Goal: Navigation & Orientation: Understand site structure

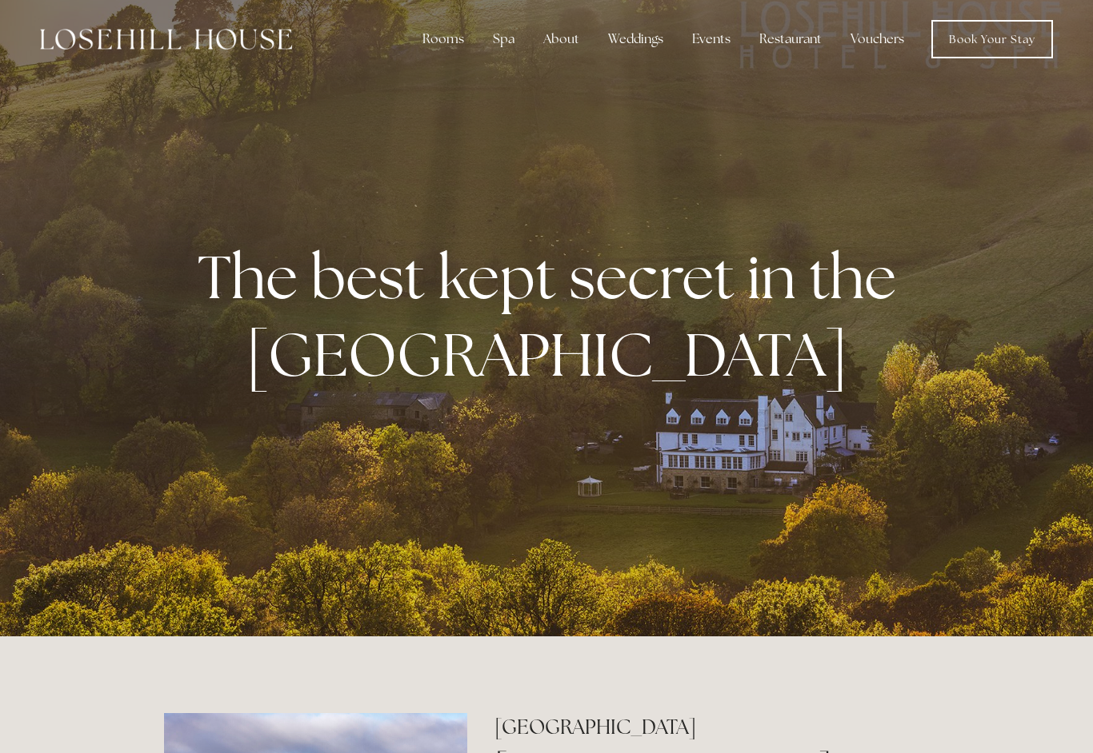
scroll to position [5, 0]
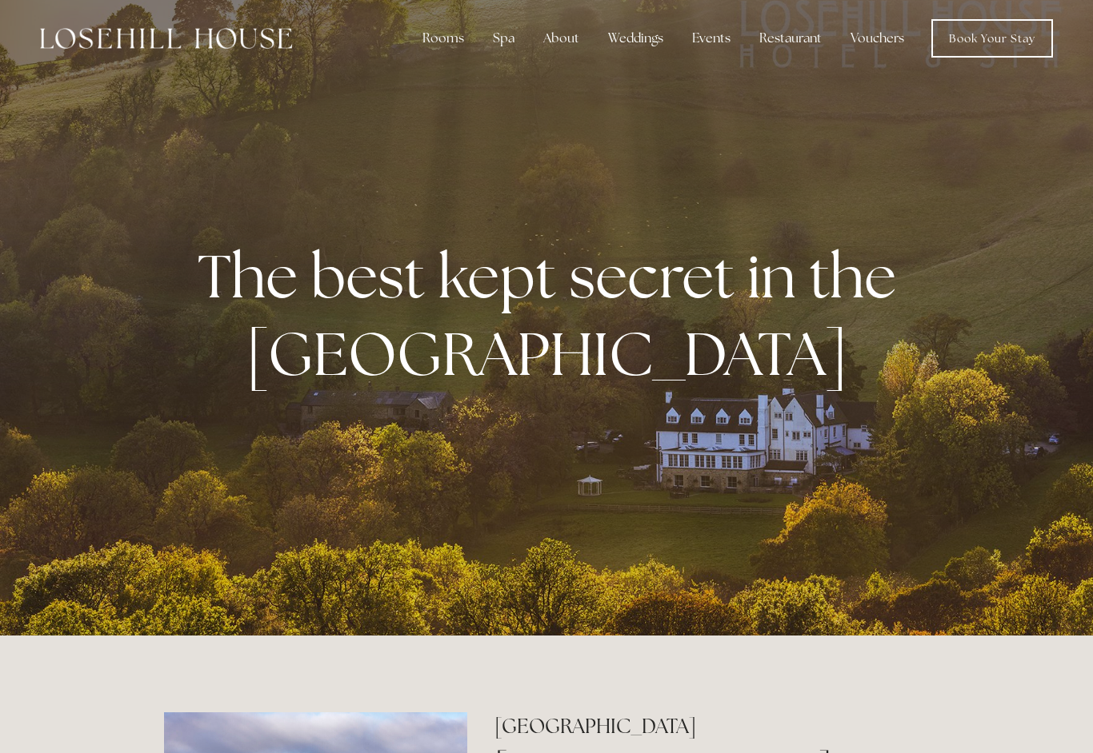
click at [449, 50] on div "Rooms" at bounding box center [443, 38] width 67 height 32
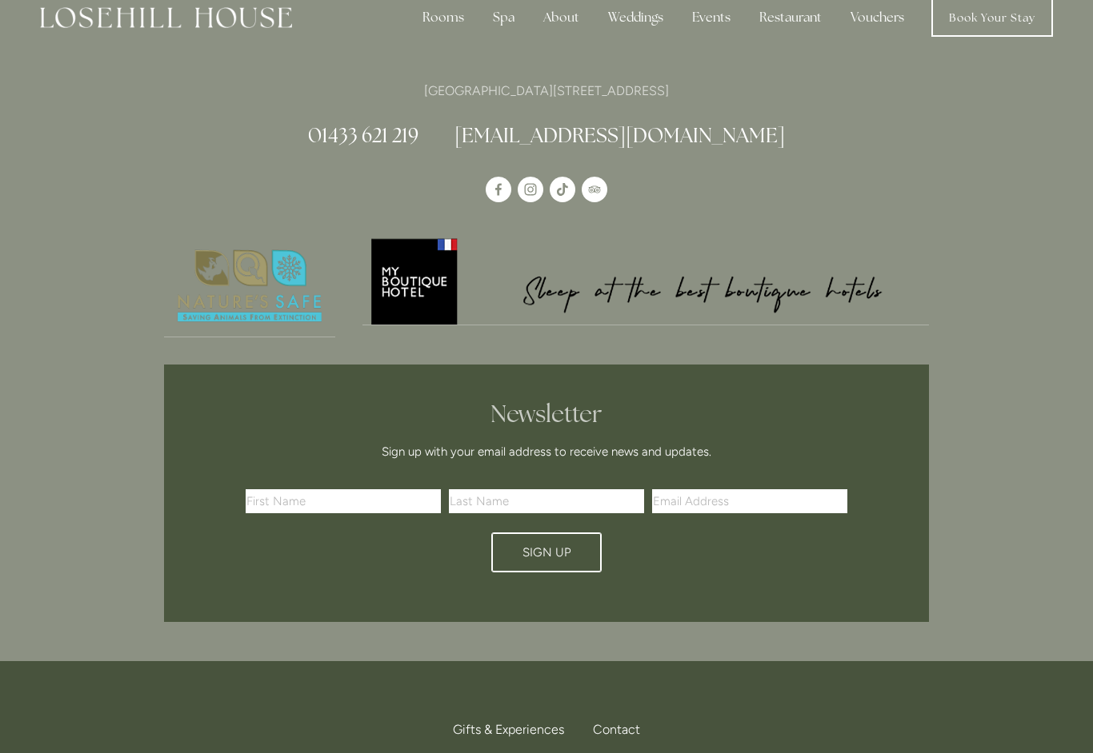
scroll to position [26, 0]
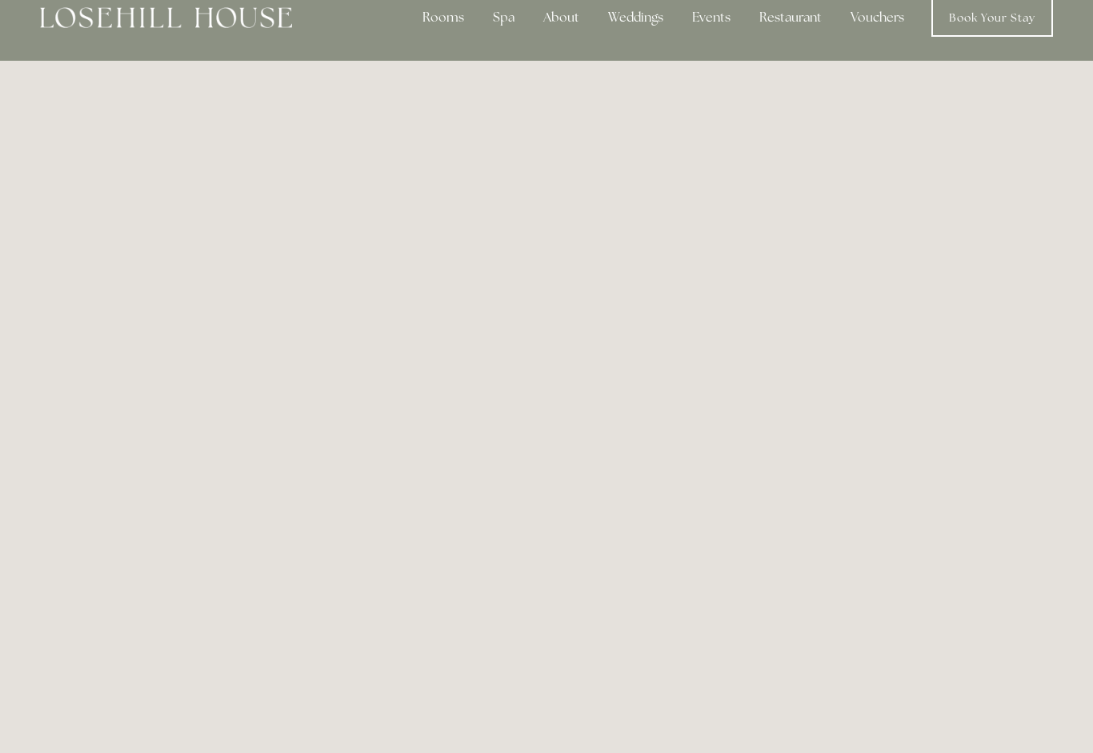
click at [451, 26] on div "Rooms" at bounding box center [443, 18] width 67 height 32
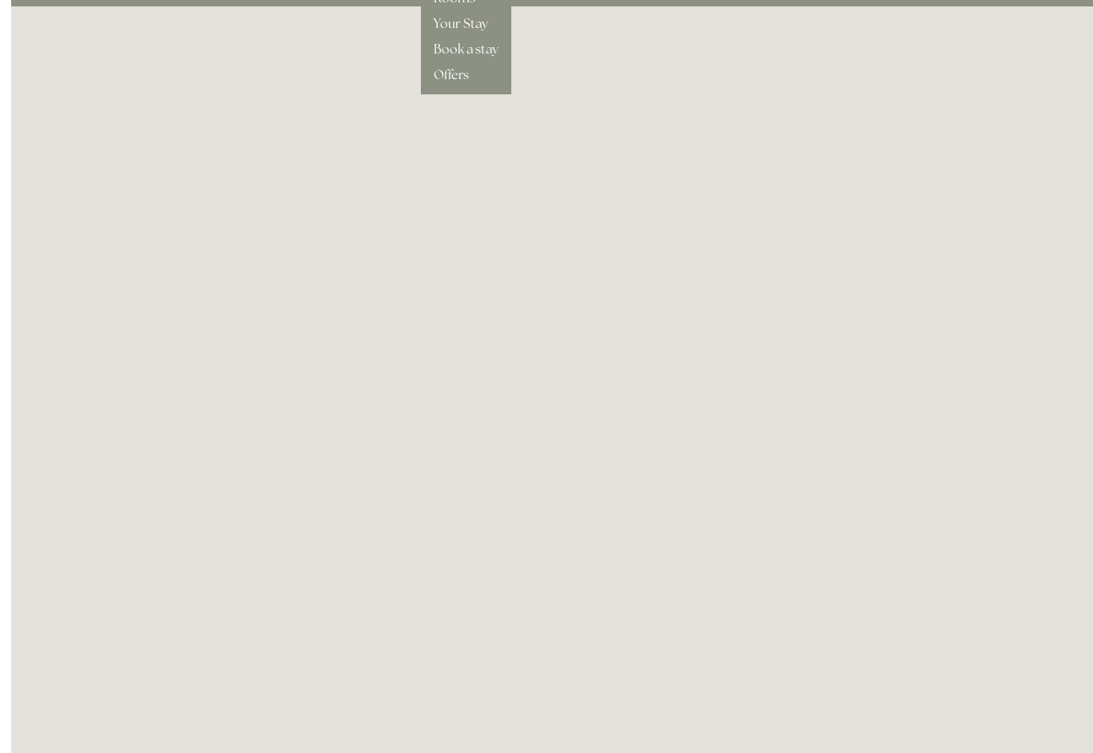
scroll to position [0, 0]
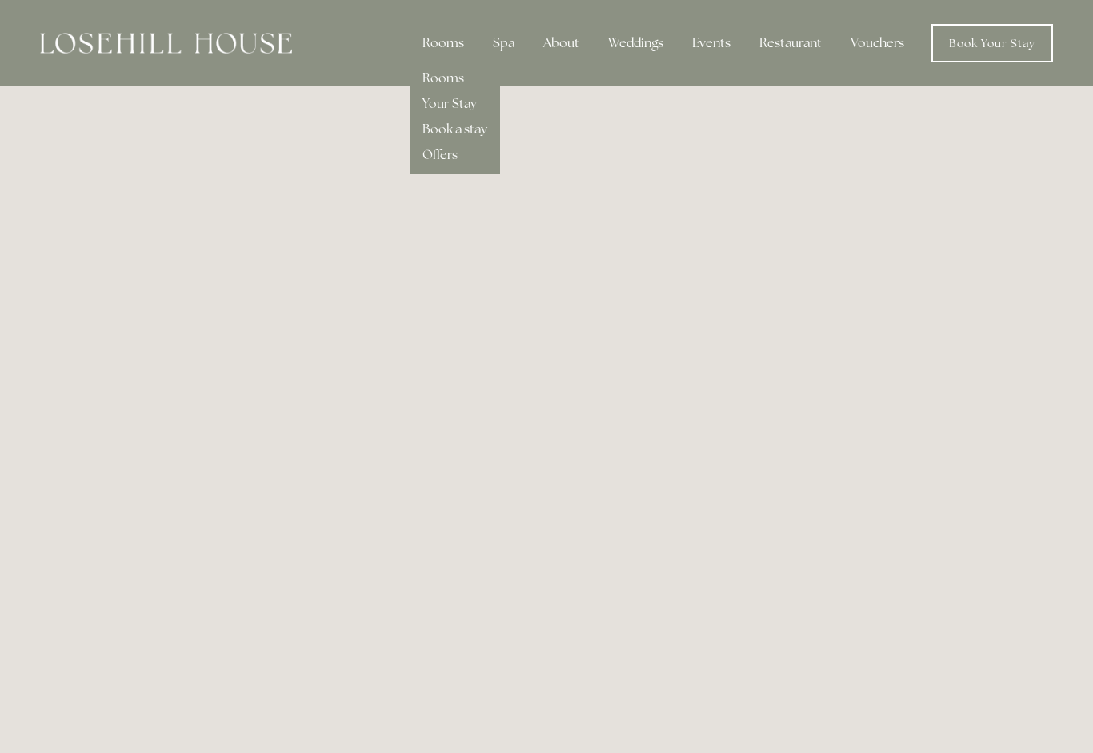
click at [573, 43] on div "About" at bounding box center [561, 43] width 62 height 32
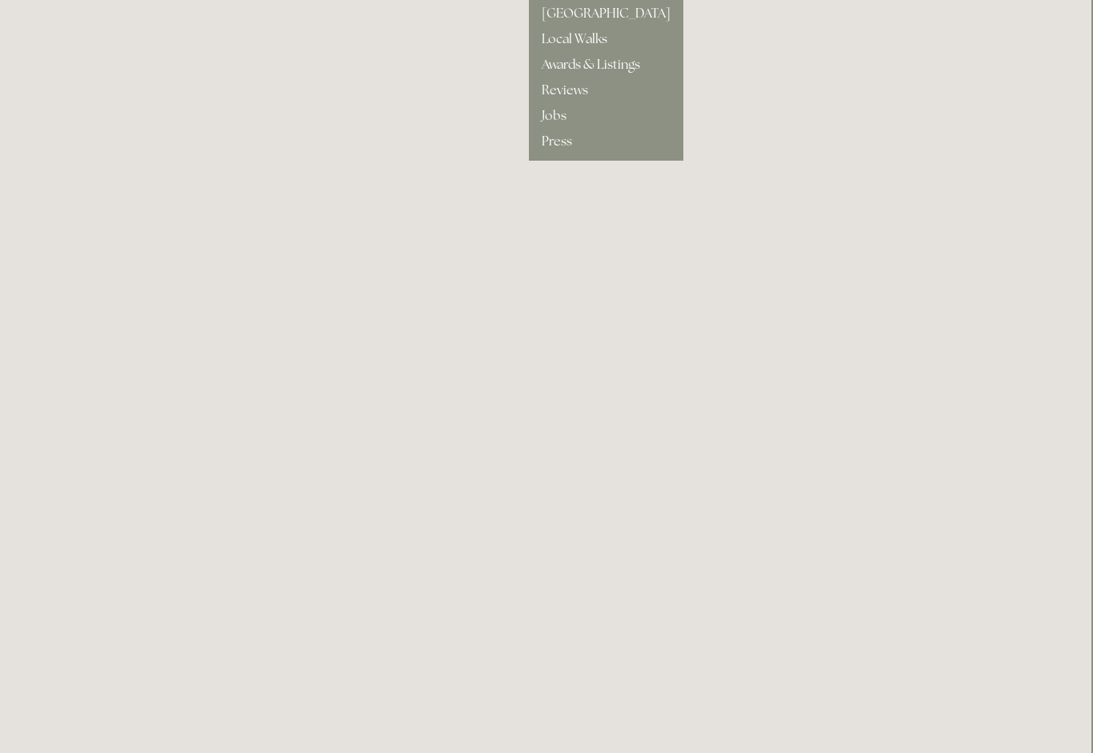
scroll to position [0, 2]
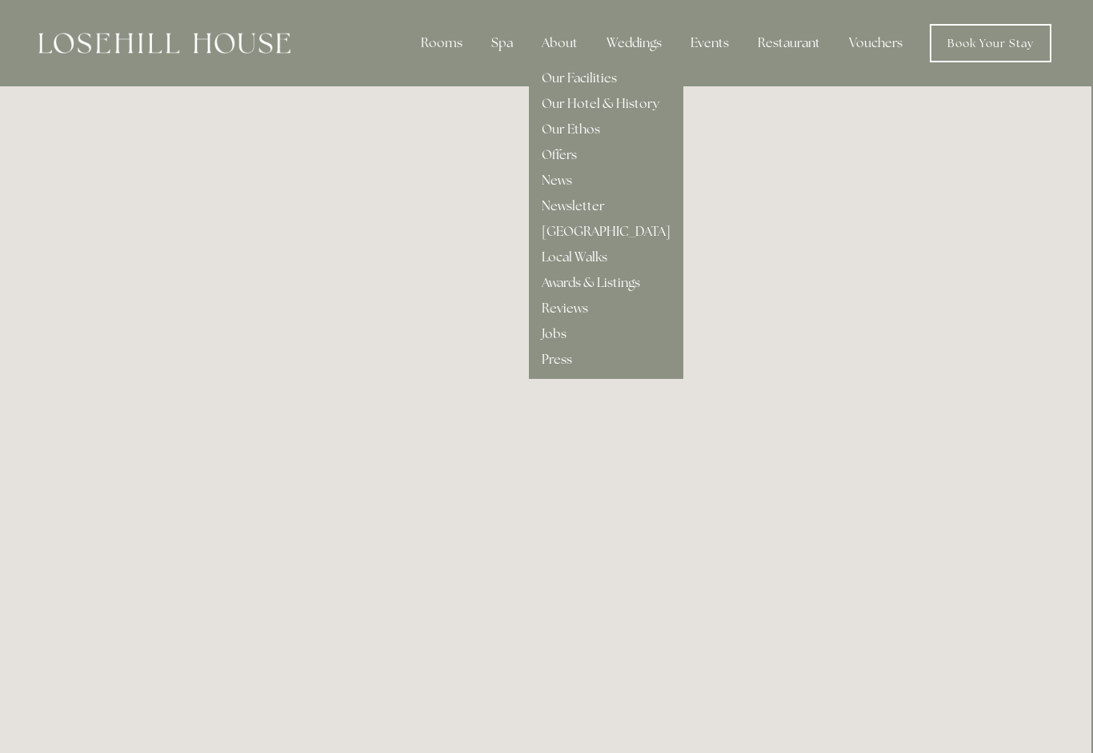
click at [802, 53] on div "Restaurant" at bounding box center [789, 43] width 88 height 32
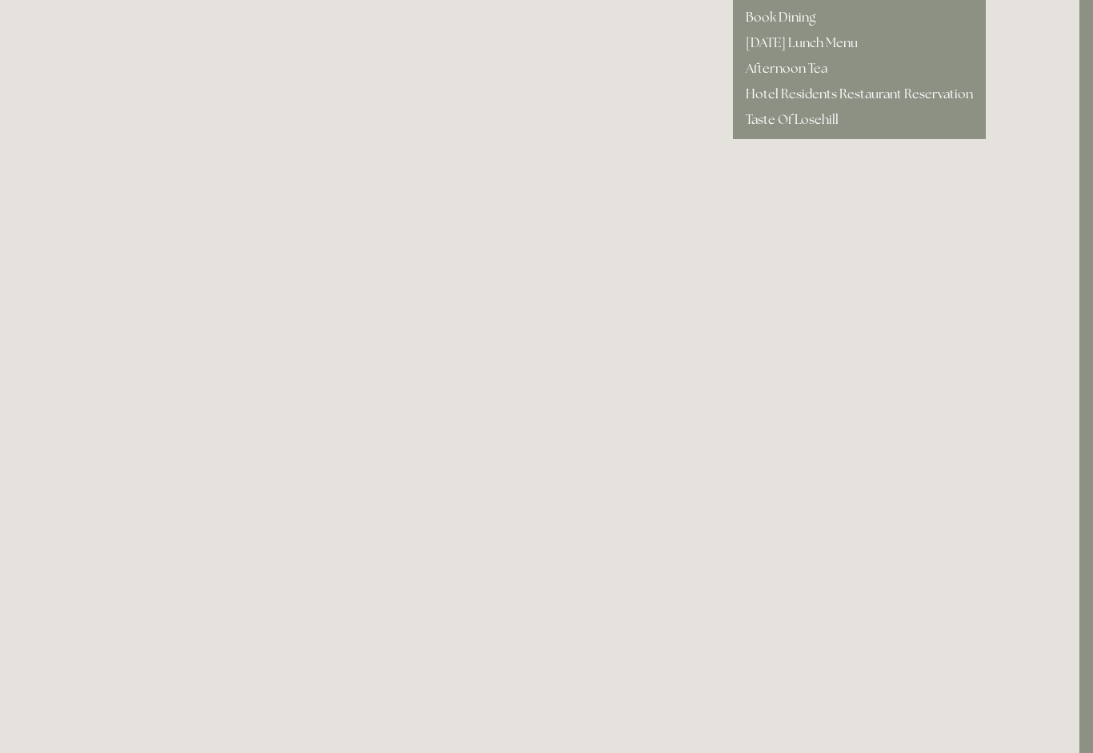
scroll to position [0, 14]
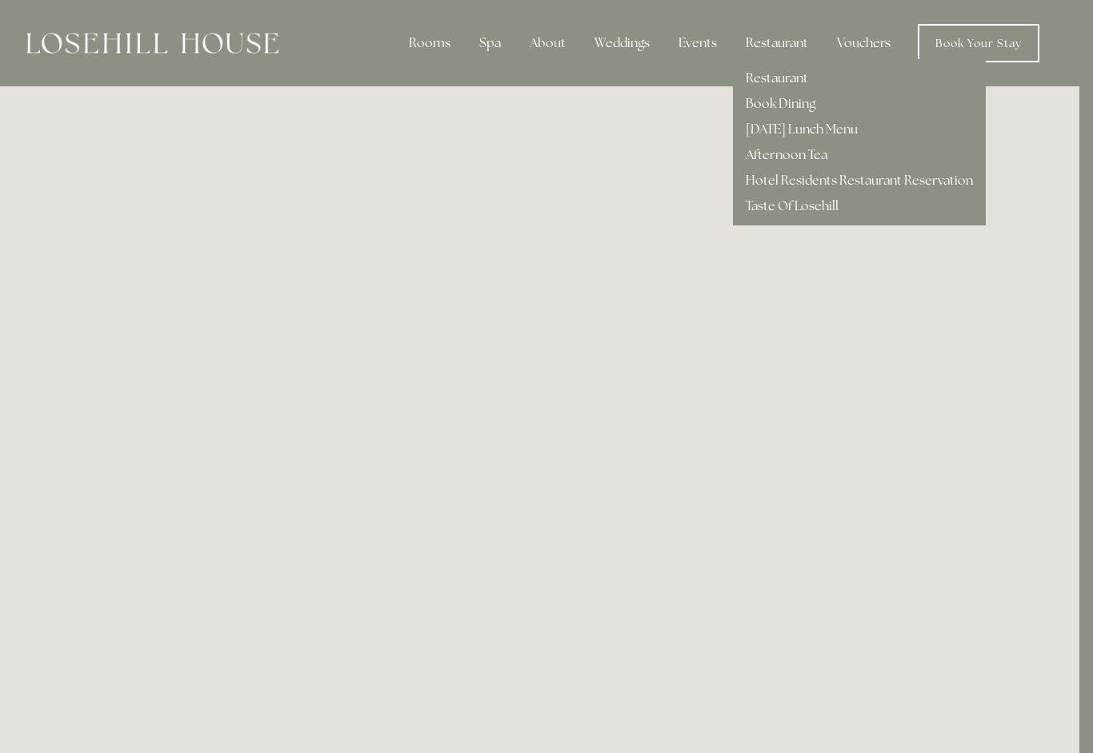
click at [781, 73] on link "Restaurant" at bounding box center [776, 78] width 62 height 17
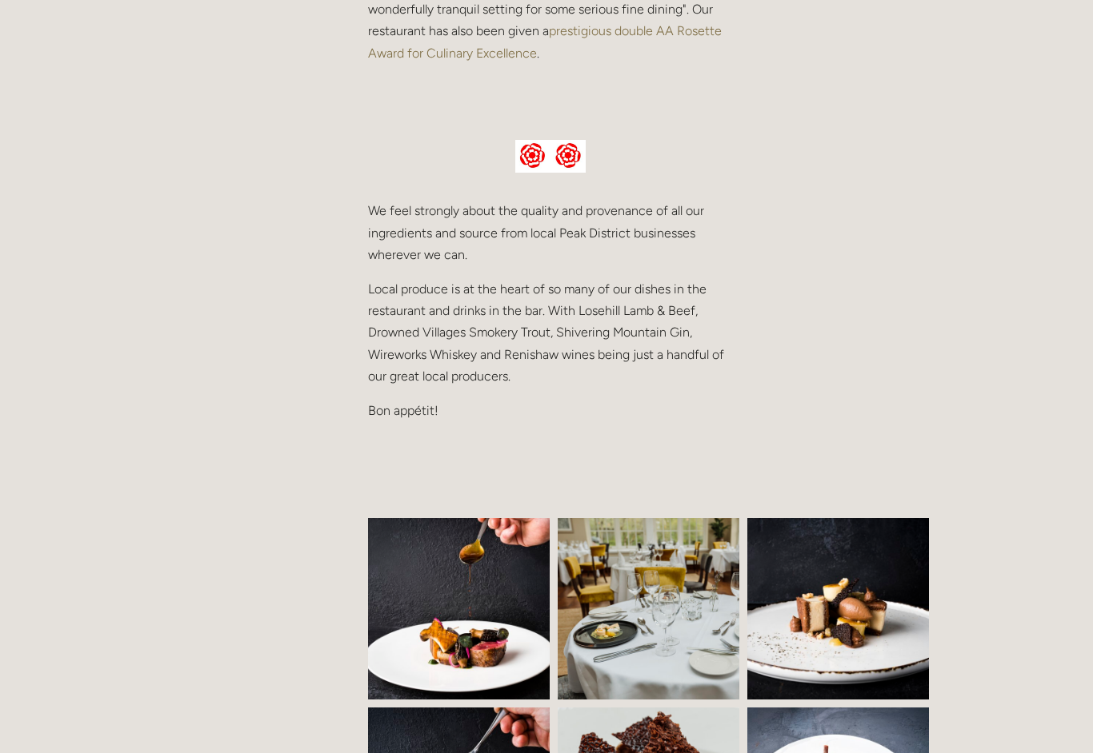
scroll to position [700, 0]
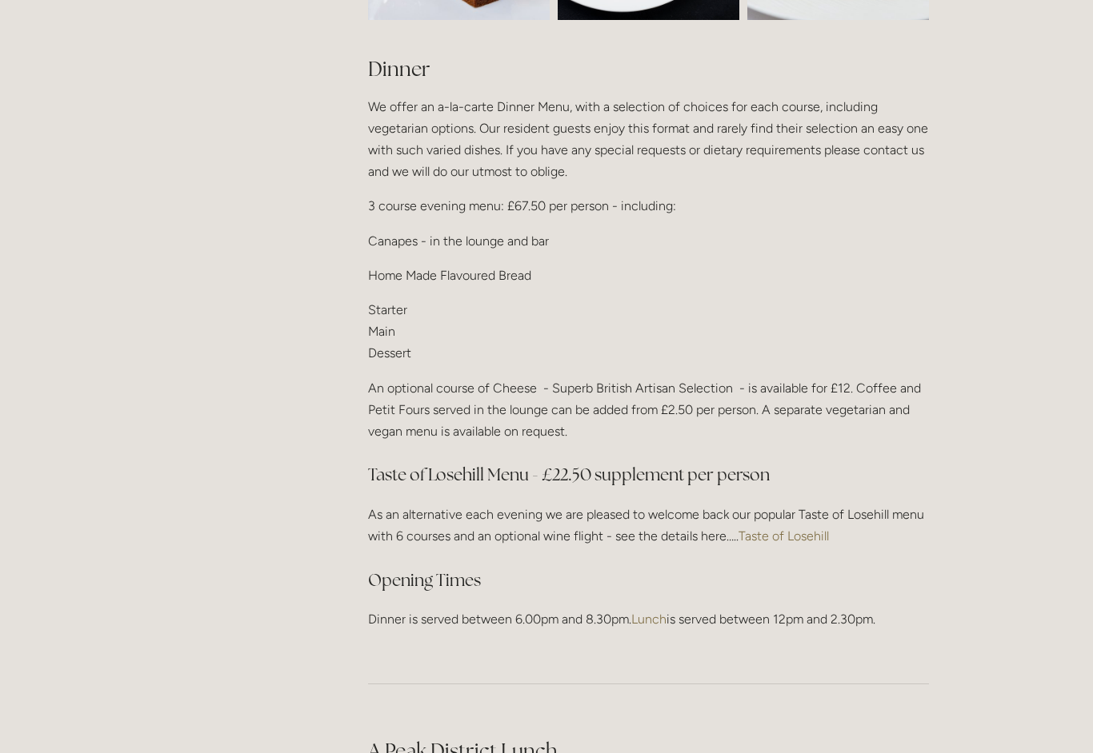
scroll to position [1948, 0]
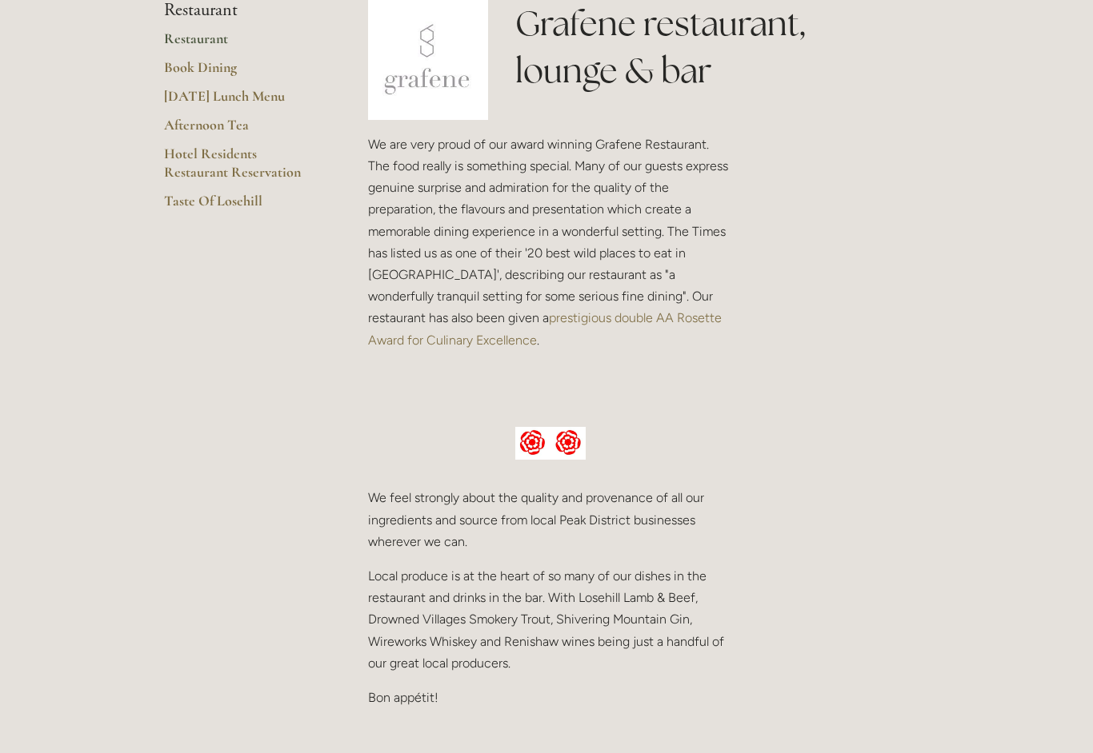
scroll to position [0, 0]
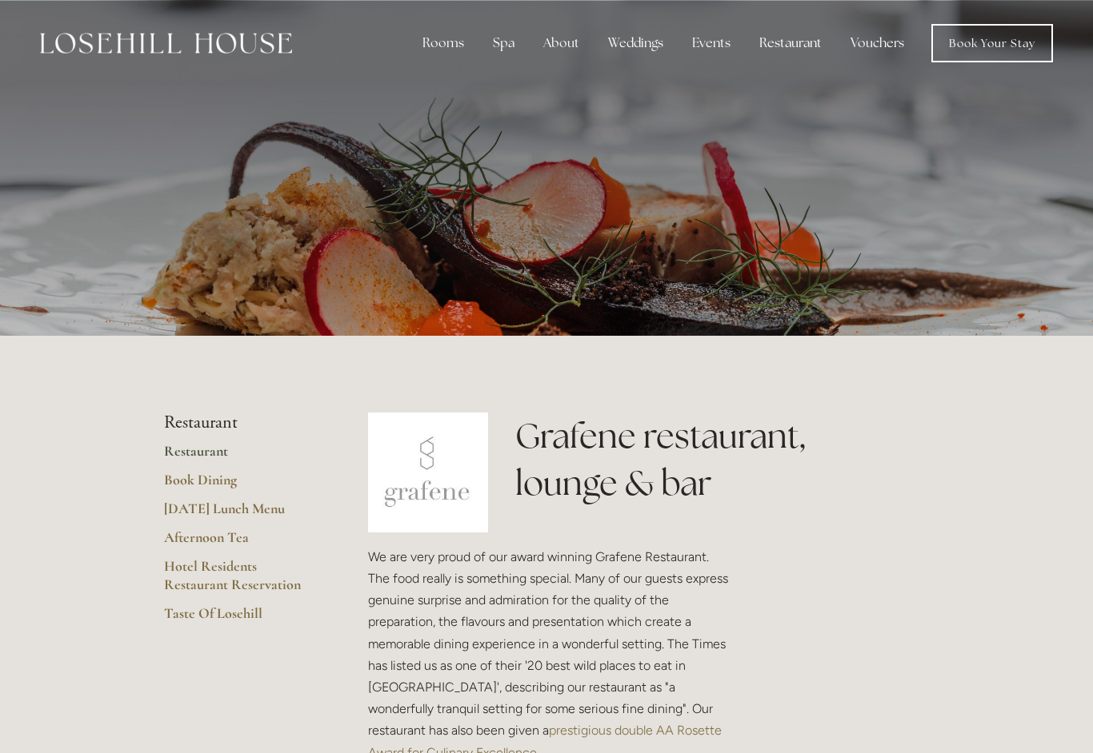
click at [10, 162] on div at bounding box center [546, 168] width 1093 height 336
click at [377, 248] on div at bounding box center [546, 168] width 765 height 336
click at [499, 54] on div "Spa" at bounding box center [503, 43] width 47 height 32
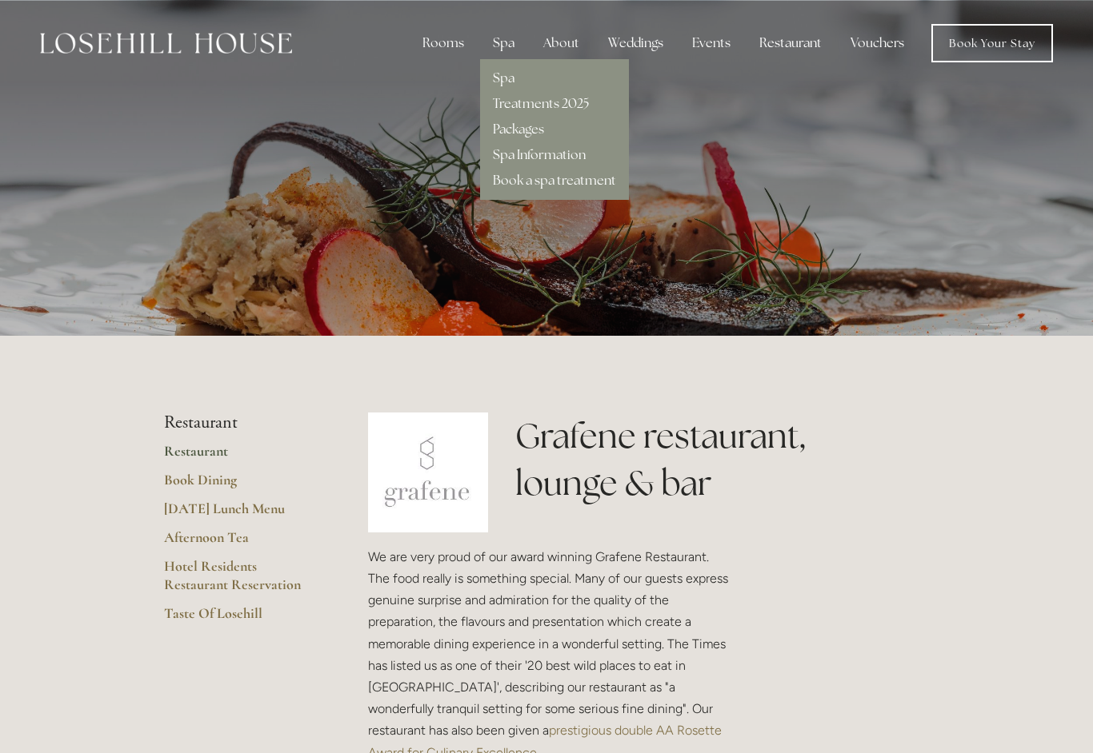
click at [574, 106] on link "Treatments 2025" at bounding box center [541, 103] width 96 height 17
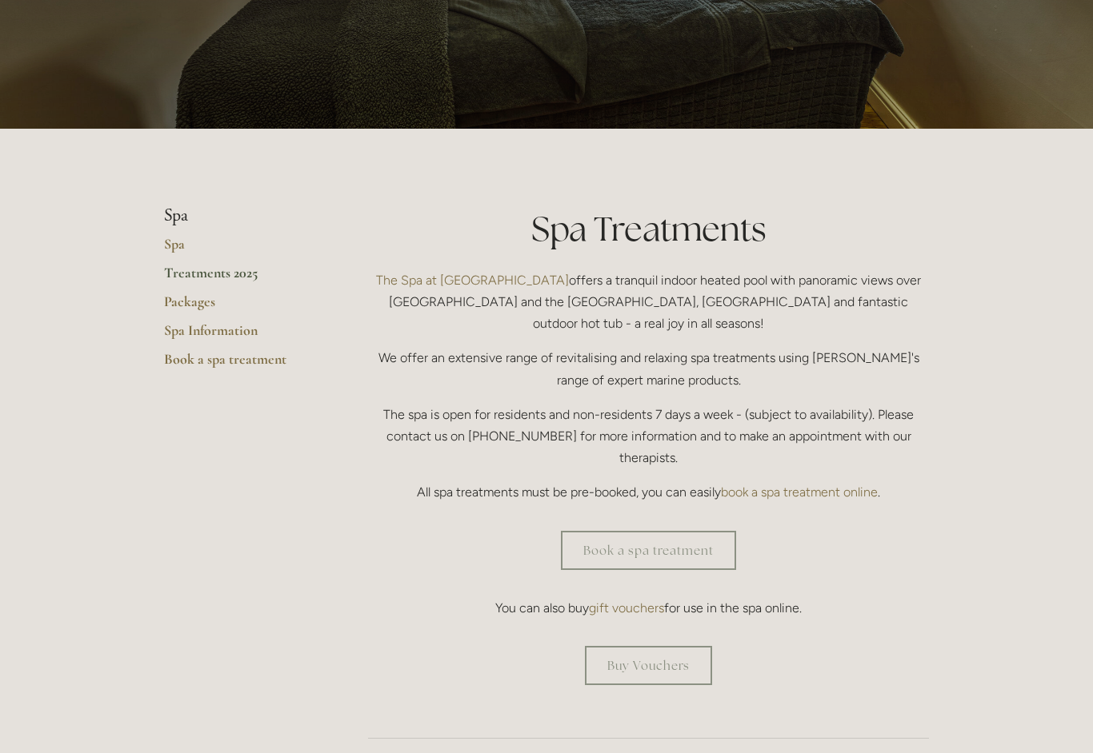
scroll to position [207, 0]
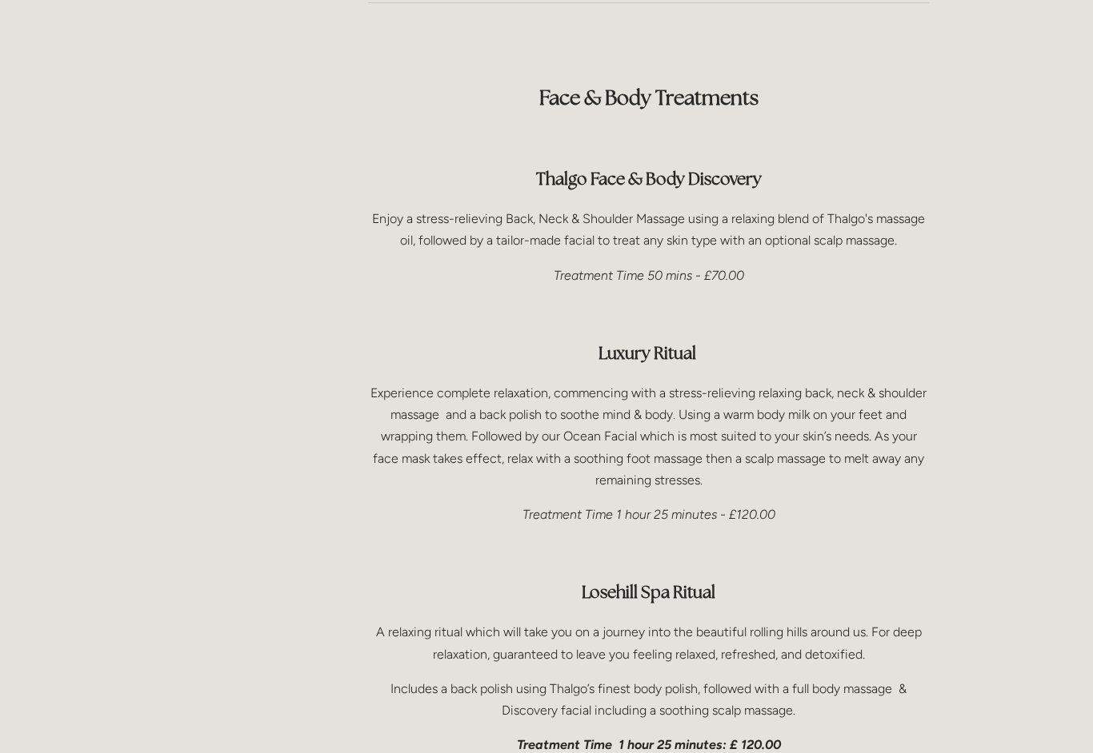
scroll to position [2246, 0]
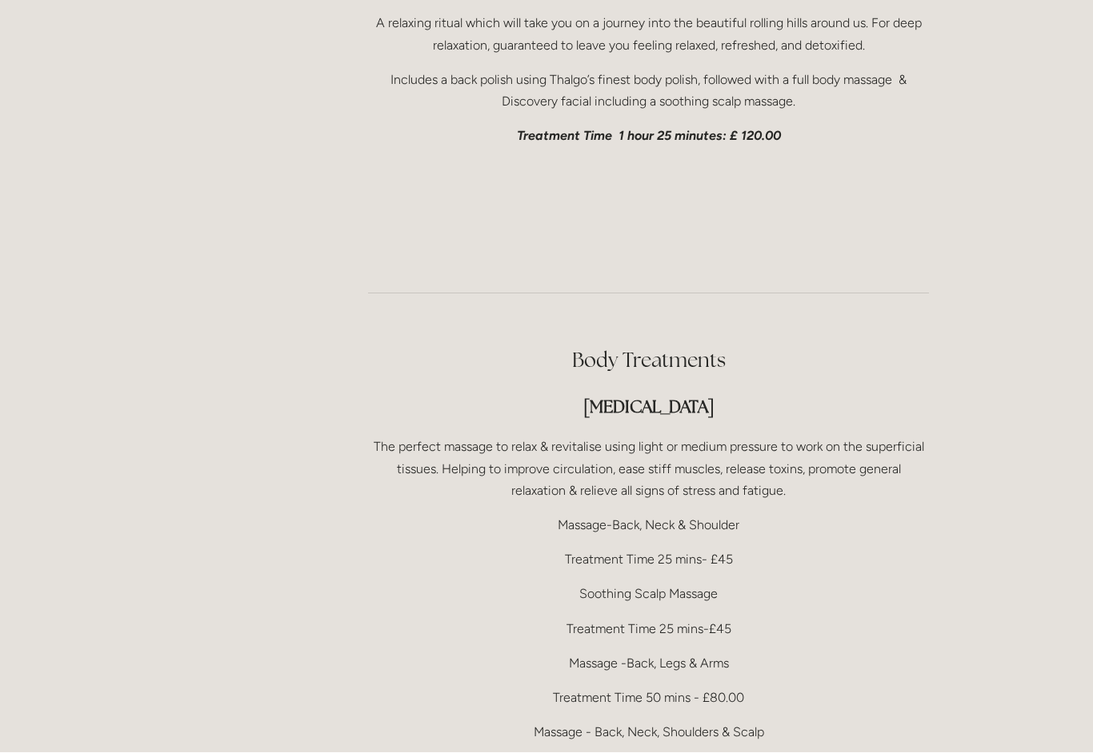
scroll to position [2855, 0]
click at [1004, 593] on div "Rooms Rooms Your Stay Book a stay Offers Spa" at bounding box center [546, 565] width 1093 height 6841
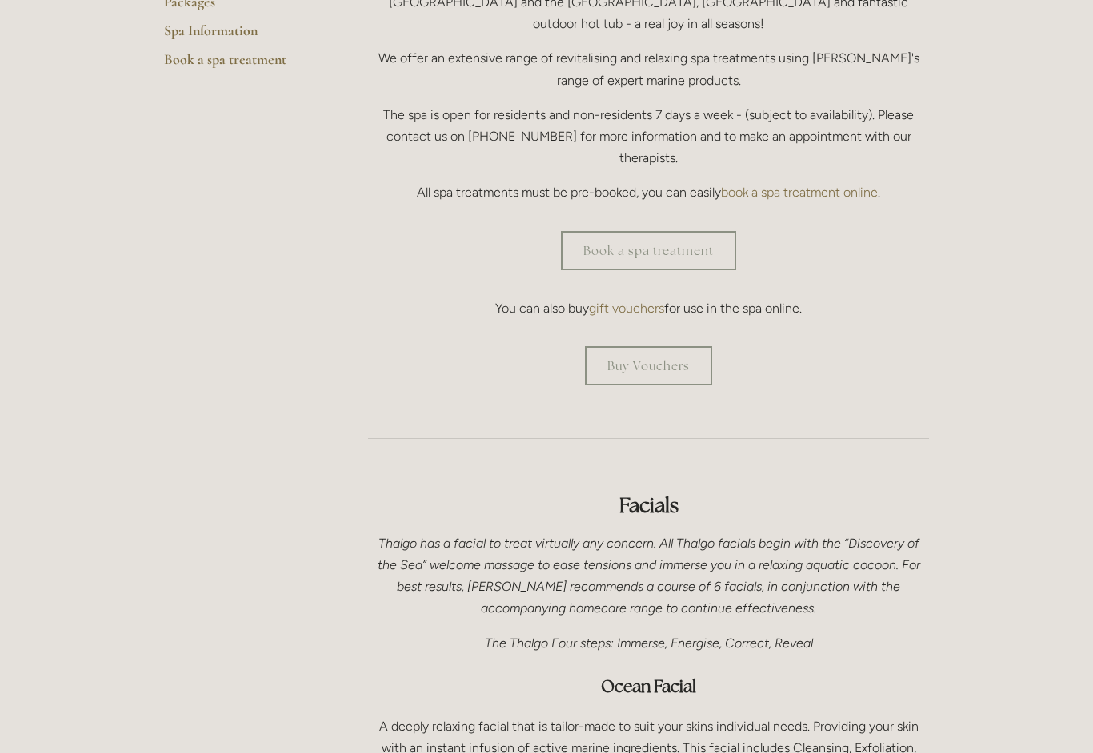
scroll to position [0, 0]
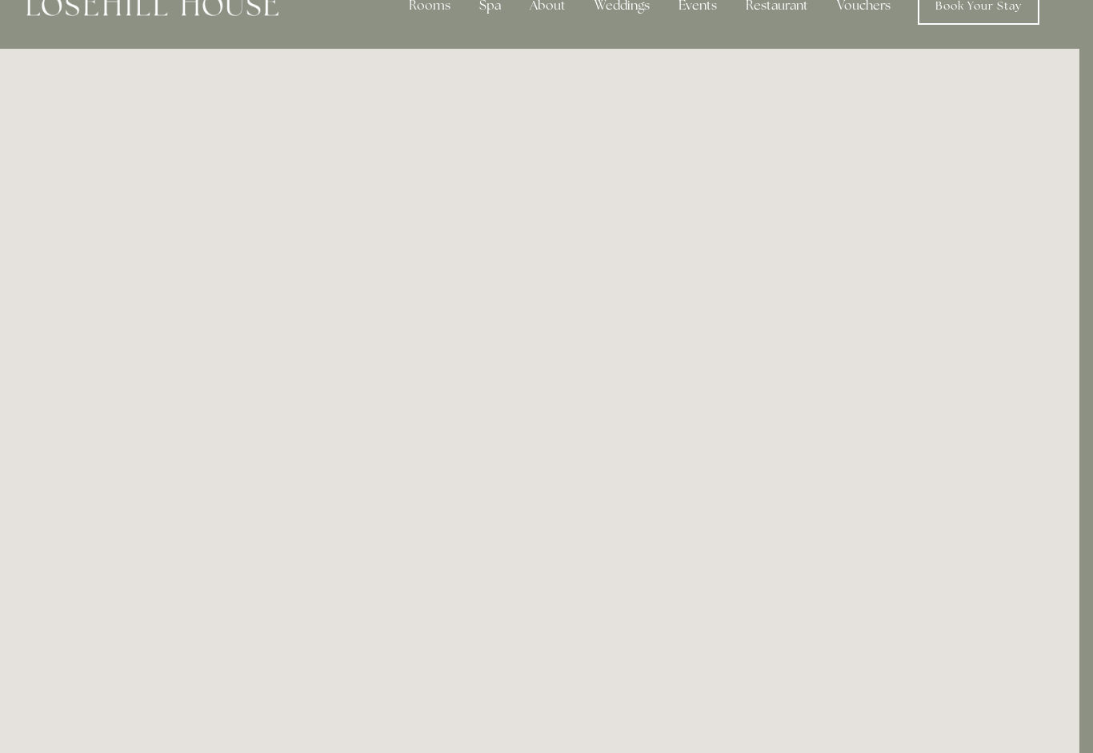
scroll to position [87, 14]
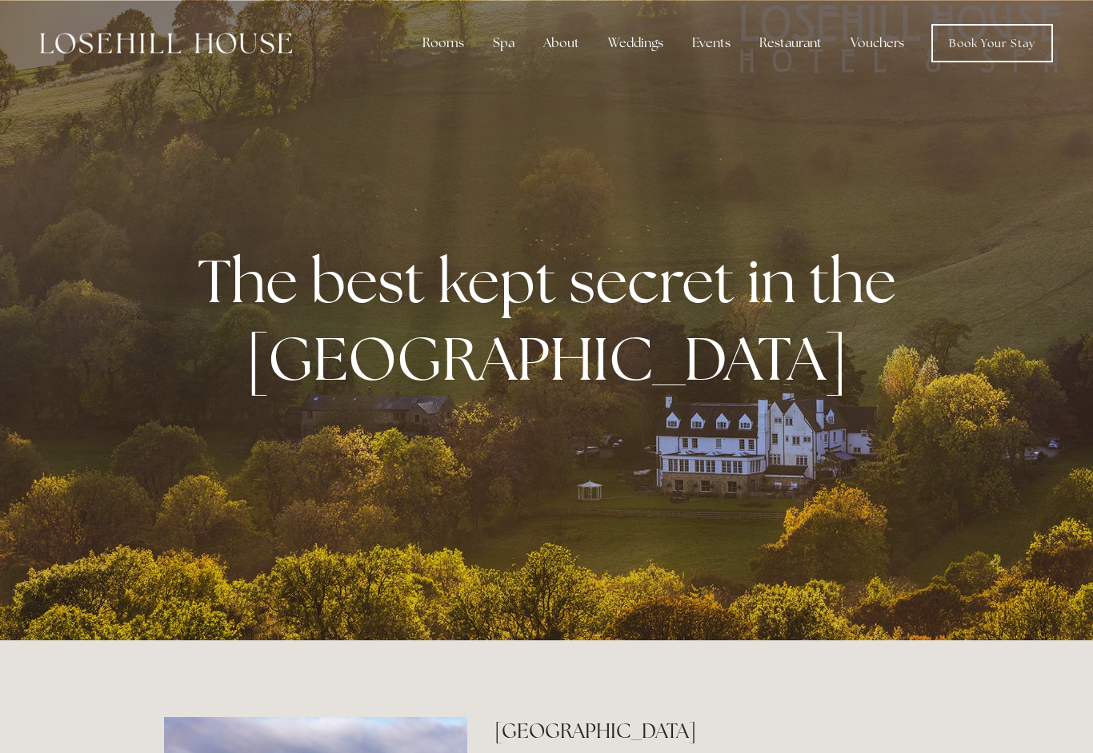
scroll to position [5, 0]
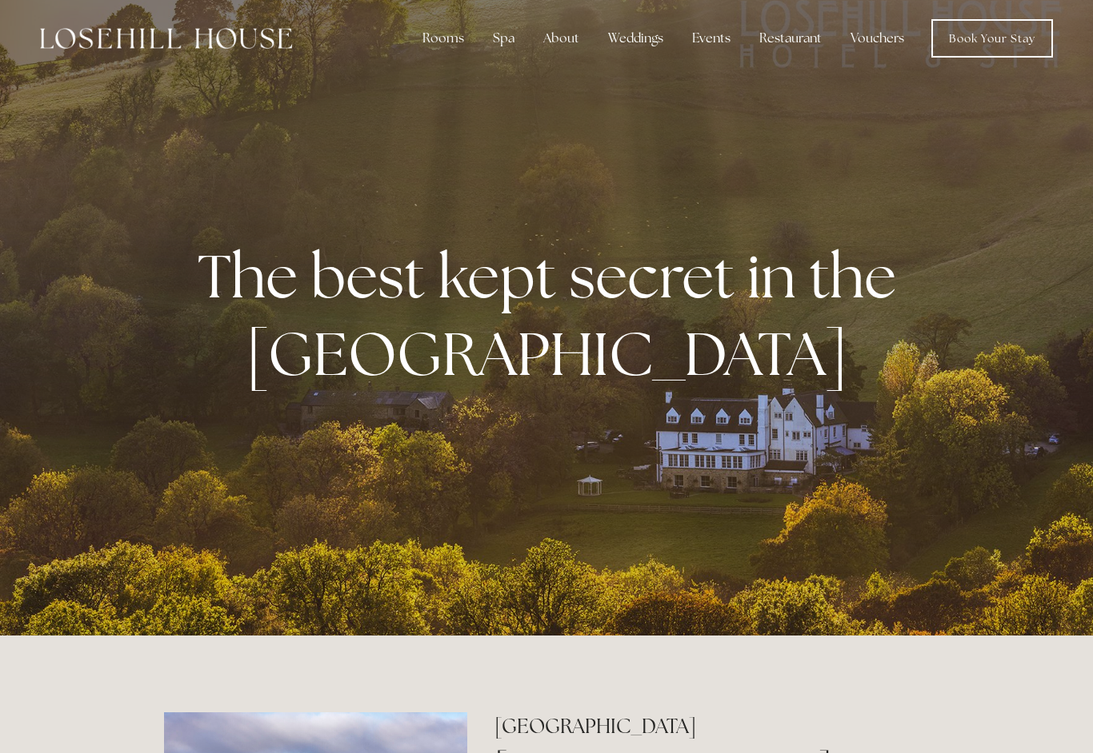
click at [552, 48] on div "About" at bounding box center [561, 38] width 62 height 32
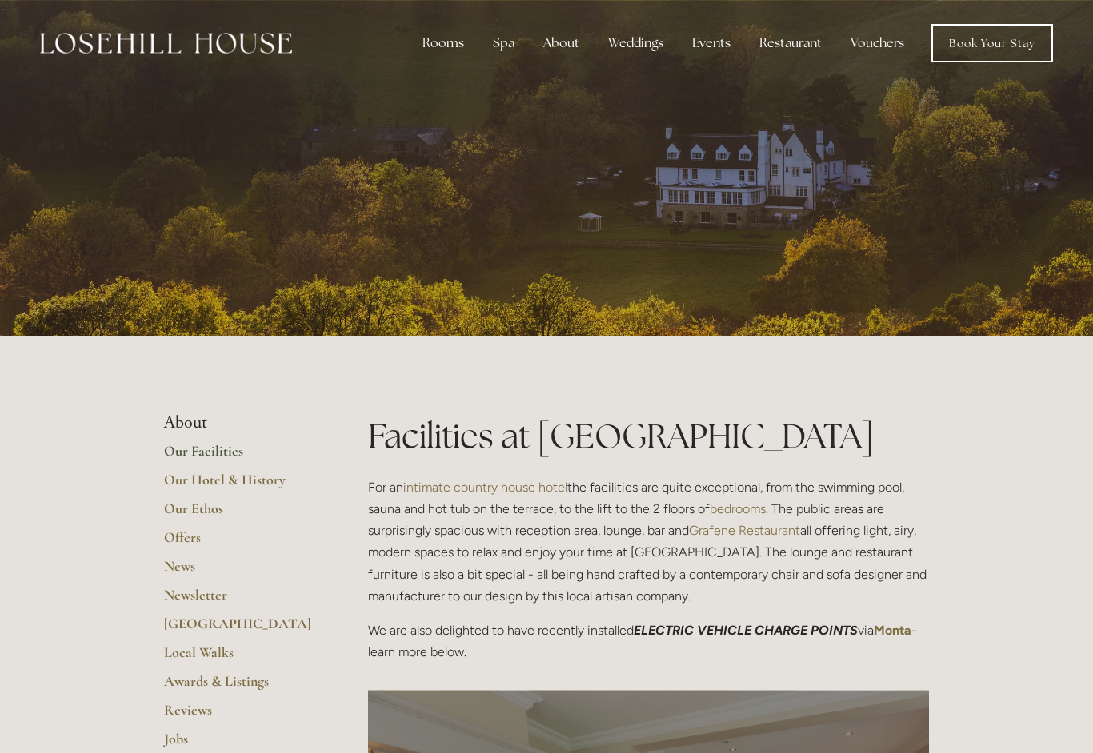
click at [220, 452] on link "Our Facilities" at bounding box center [240, 456] width 153 height 29
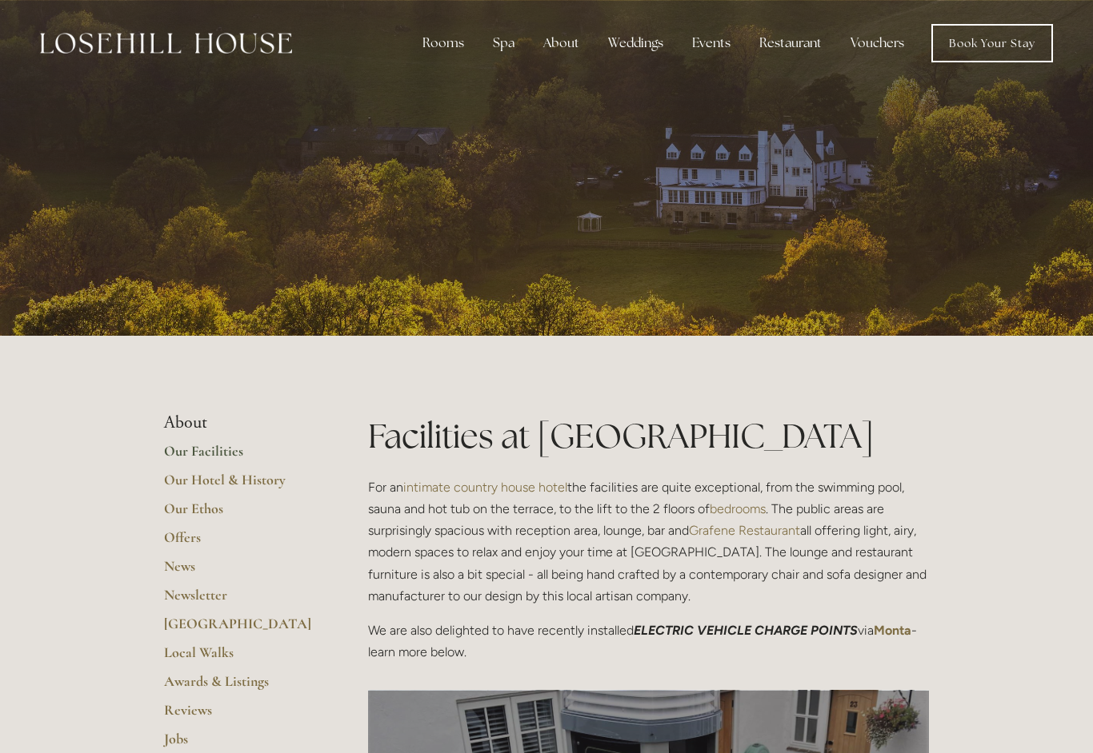
click at [257, 479] on link "Our Hotel & History" at bounding box center [240, 485] width 153 height 29
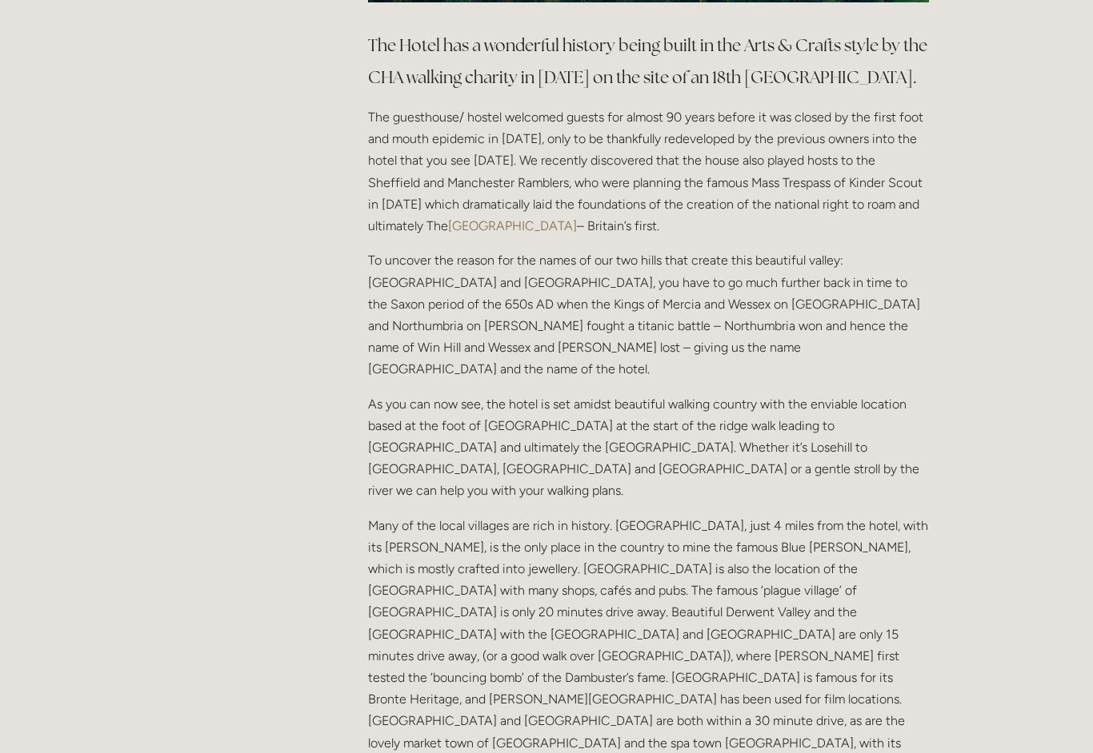
scroll to position [859, 0]
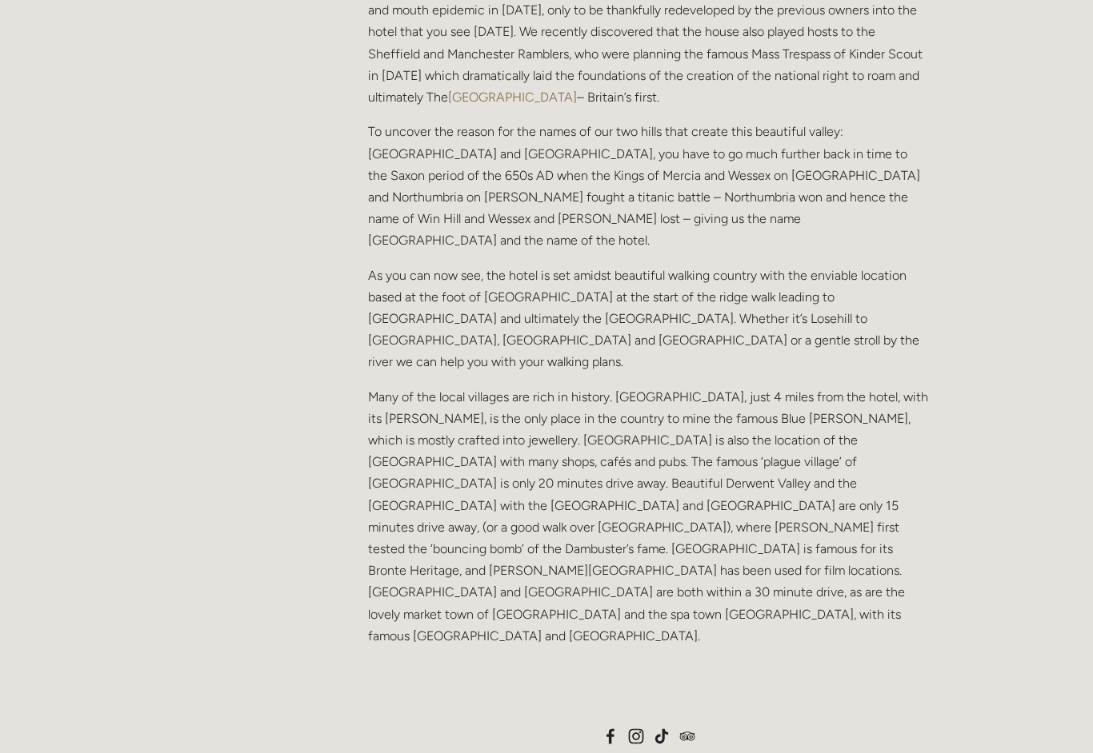
click at [1043, 658] on div "Rooms Rooms Your Stay Book a stay Offers Spa" at bounding box center [546, 398] width 1093 height 2770
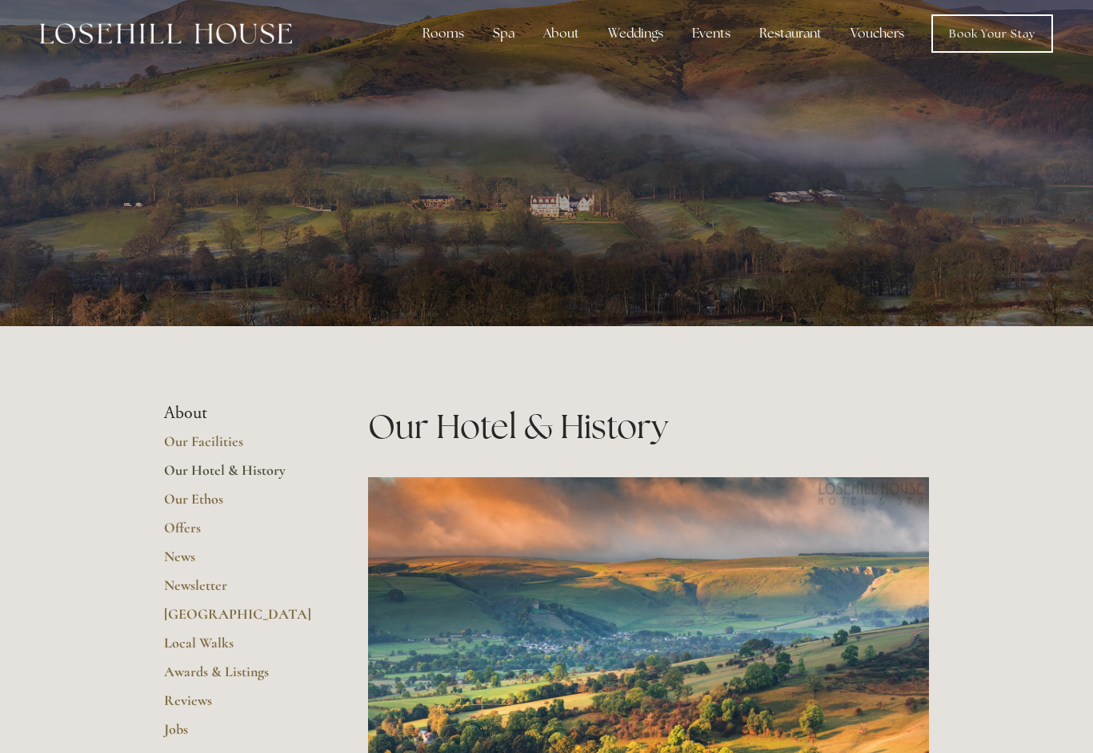
scroll to position [0, 0]
